Goal: Check status

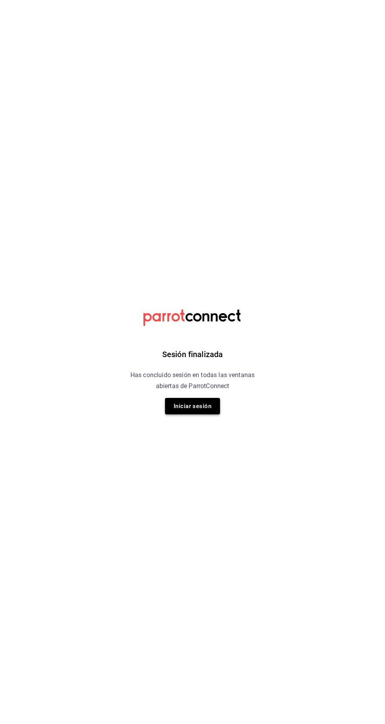
click at [212, 404] on button "Iniciar sesión" at bounding box center [192, 406] width 55 height 16
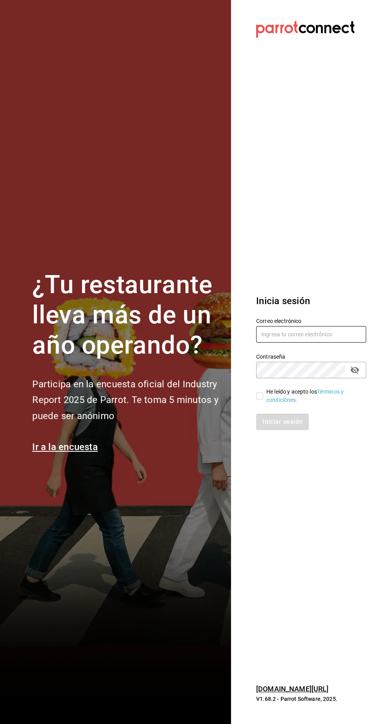
click at [317, 343] on input "text" at bounding box center [311, 334] width 110 height 16
click at [328, 359] on label "Contraseña" at bounding box center [311, 356] width 110 height 5
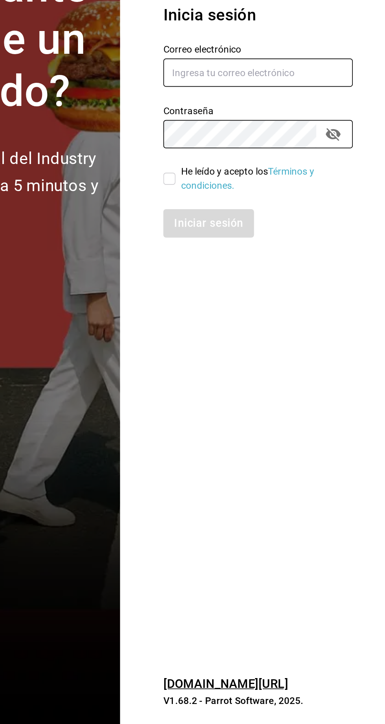
type input "nolita@multiuser.com"
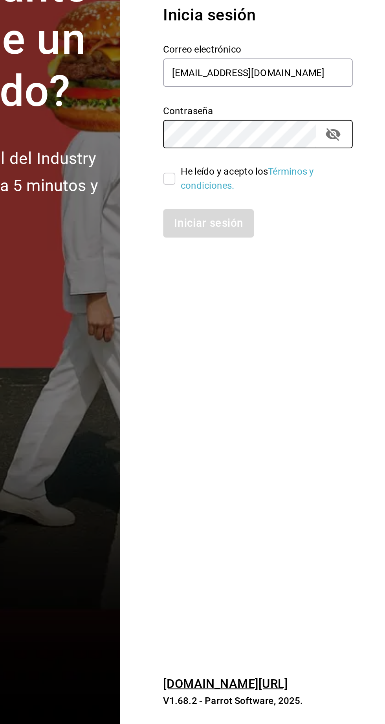
click at [256, 399] on input "He leído y acepto los Términos y condiciones." at bounding box center [259, 395] width 7 height 7
checkbox input "true"
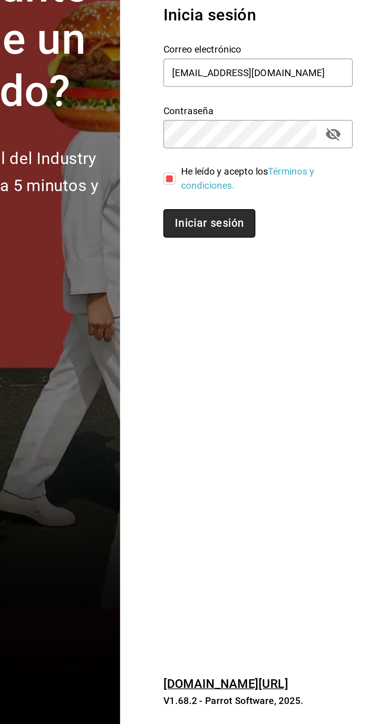
click at [262, 430] on button "Iniciar sesión" at bounding box center [282, 422] width 53 height 16
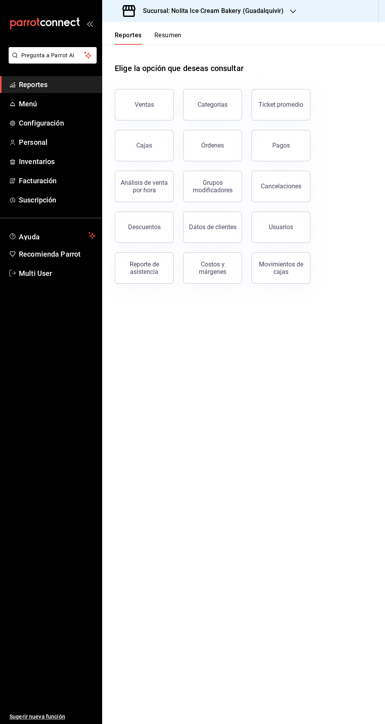
click at [152, 13] on h3 "Sucursal: Nolita Ice Cream Bakery (Guadalquivir)" at bounding box center [210, 10] width 147 height 9
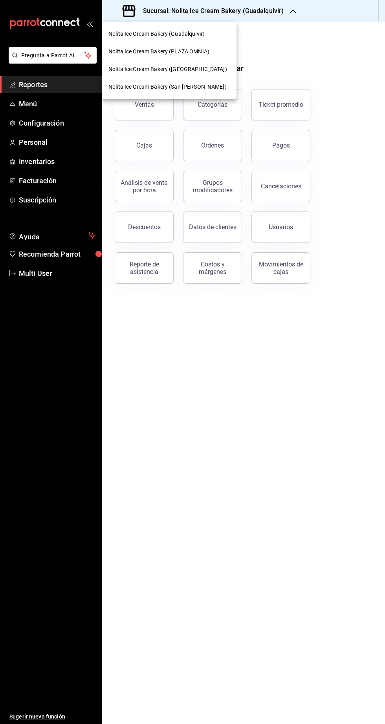
click at [152, 69] on span "Nolita Ice Cream Bakery ([GEOGRAPHIC_DATA])" at bounding box center [167, 69] width 118 height 8
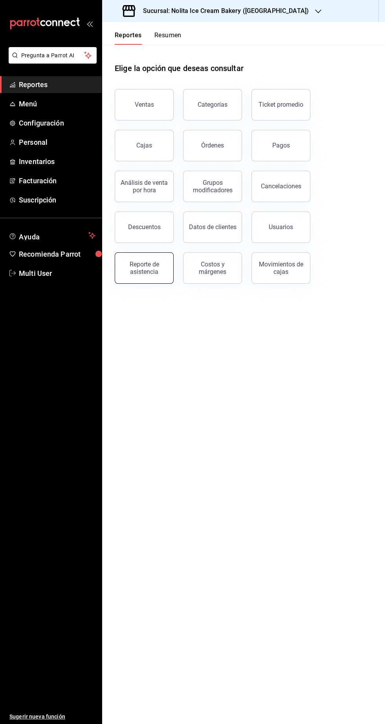
click at [139, 266] on div "Reporte de asistencia" at bounding box center [144, 268] width 49 height 15
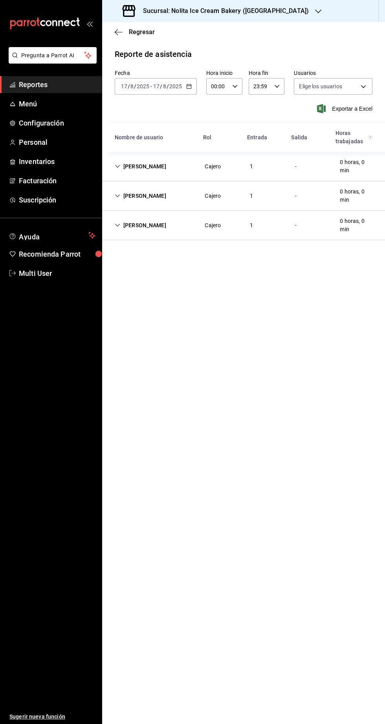
type input "7fb31379-653a-48c8-a59d-916b0e501286,aa9fc705-a843-4189-a582-af34302a3c3c,cc876…"
